Goal: Task Accomplishment & Management: Manage account settings

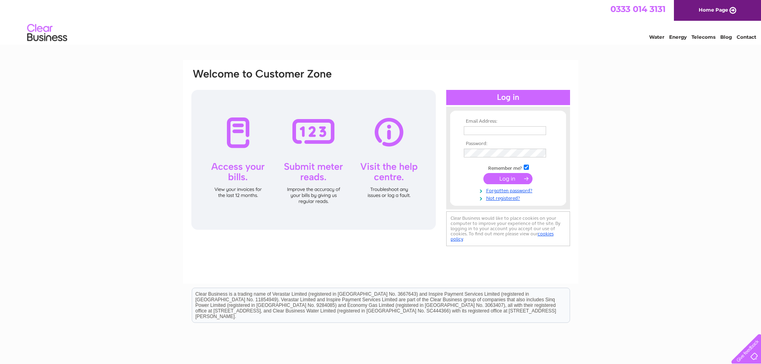
type input "sean.milne@pacson.co.uk"
click at [511, 179] on input "submit" at bounding box center [508, 178] width 49 height 11
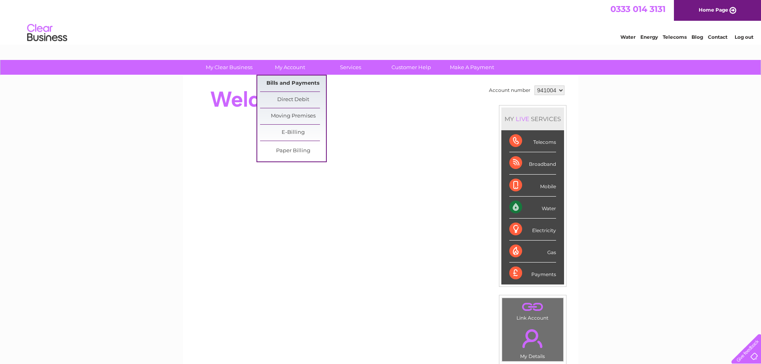
click at [282, 81] on link "Bills and Payments" at bounding box center [293, 84] width 66 height 16
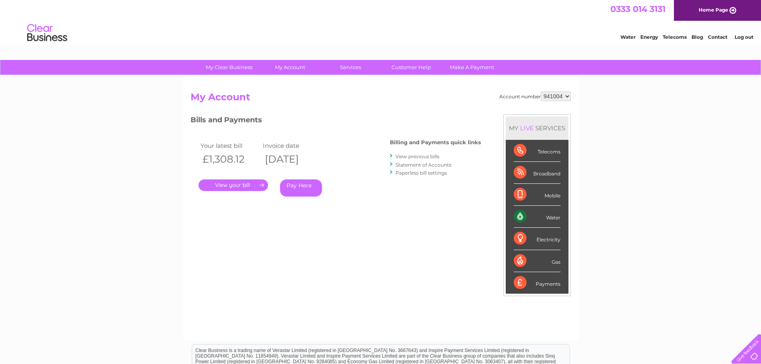
click at [422, 158] on link "View previous bills" at bounding box center [418, 156] width 44 height 6
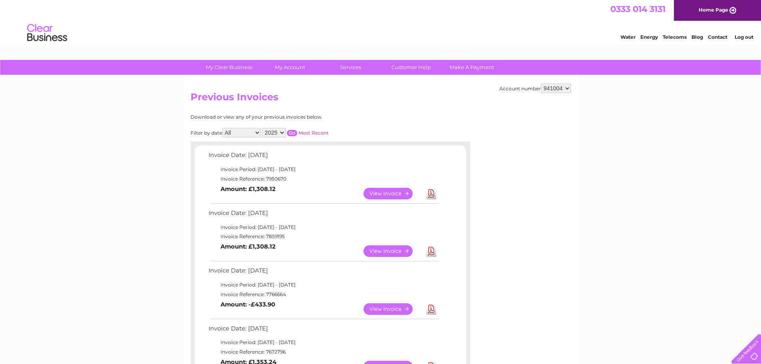
click at [430, 250] on link "Download" at bounding box center [431, 251] width 10 height 12
click at [395, 253] on link "View" at bounding box center [393, 251] width 59 height 12
drag, startPoint x: 393, startPoint y: 192, endPoint x: 405, endPoint y: 193, distance: 12.0
click at [393, 192] on link "View" at bounding box center [393, 194] width 59 height 12
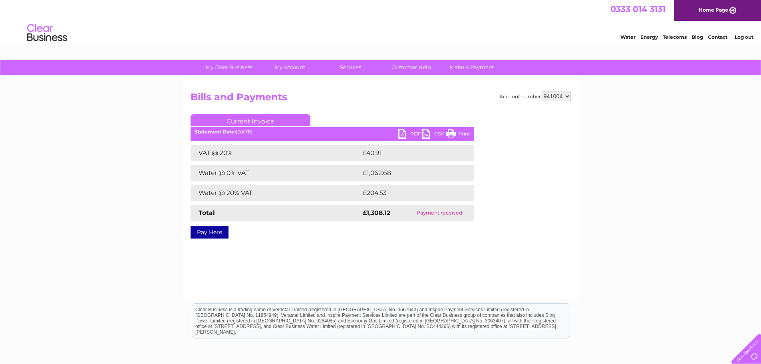
click at [414, 133] on link "PDF" at bounding box center [410, 135] width 24 height 12
click at [741, 37] on link "Log out" at bounding box center [744, 37] width 19 height 6
